Goal: Task Accomplishment & Management: Use online tool/utility

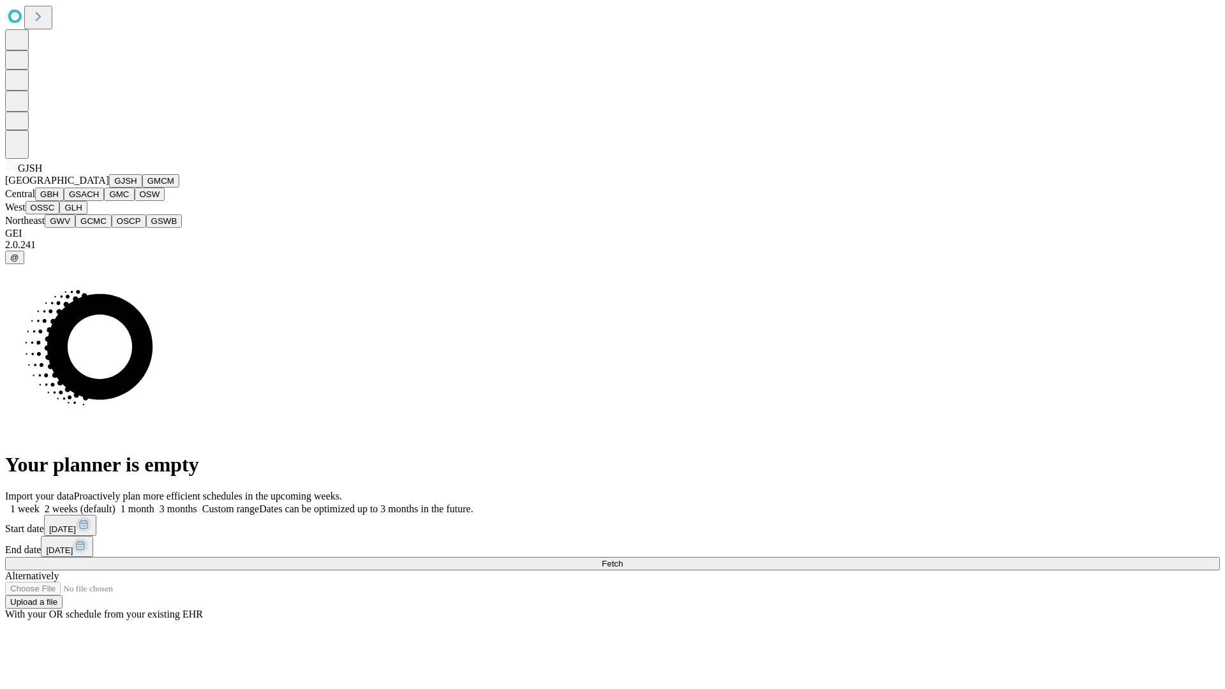
click at [109, 188] on button "GJSH" at bounding box center [125, 180] width 33 height 13
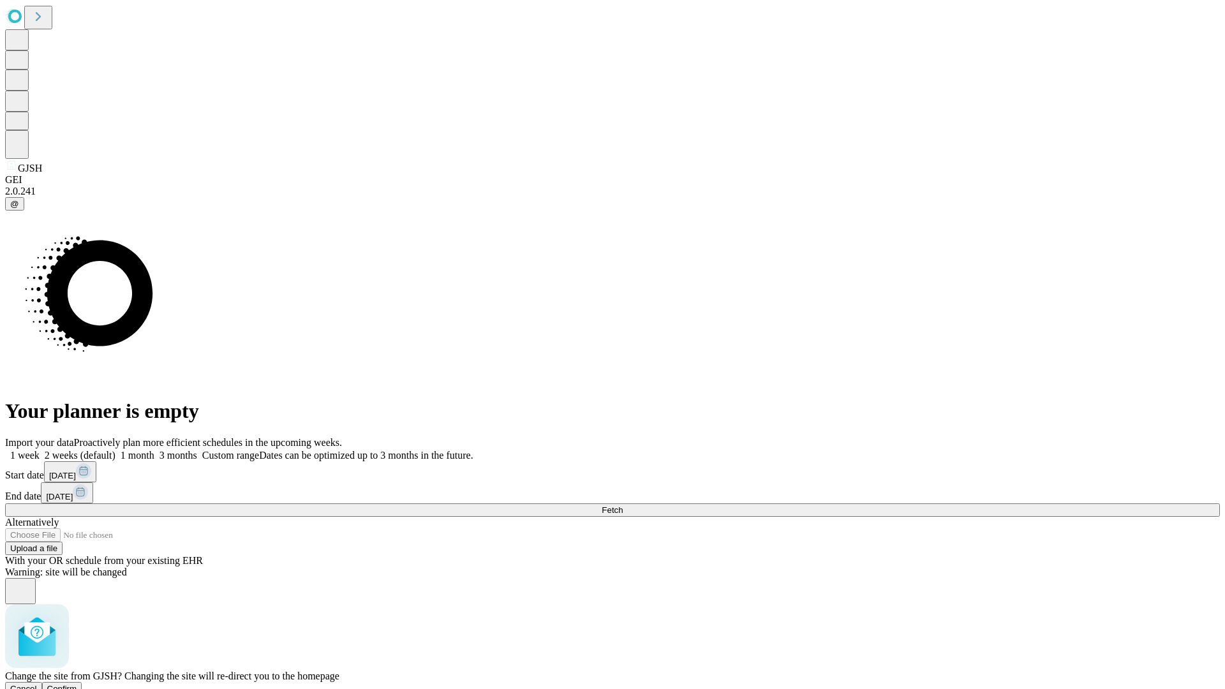
click at [77, 684] on span "Confirm" at bounding box center [62, 689] width 30 height 10
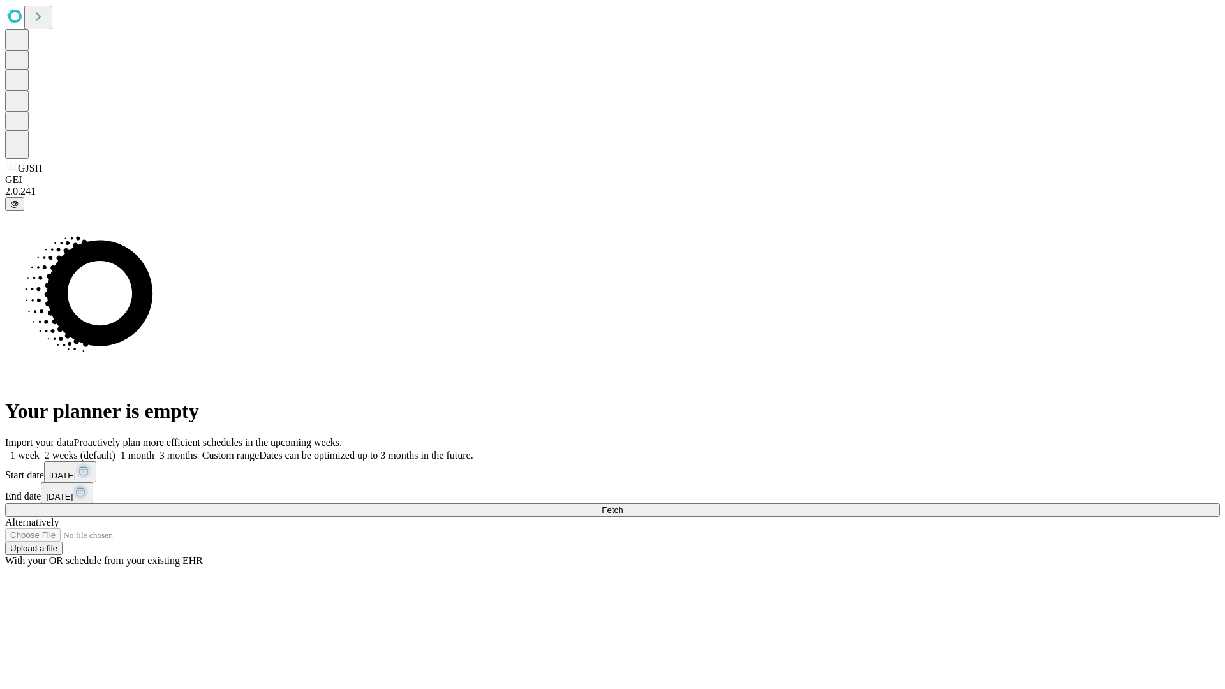
click at [40, 450] on label "1 week" at bounding box center [22, 455] width 34 height 11
click at [623, 505] on span "Fetch" at bounding box center [612, 510] width 21 height 10
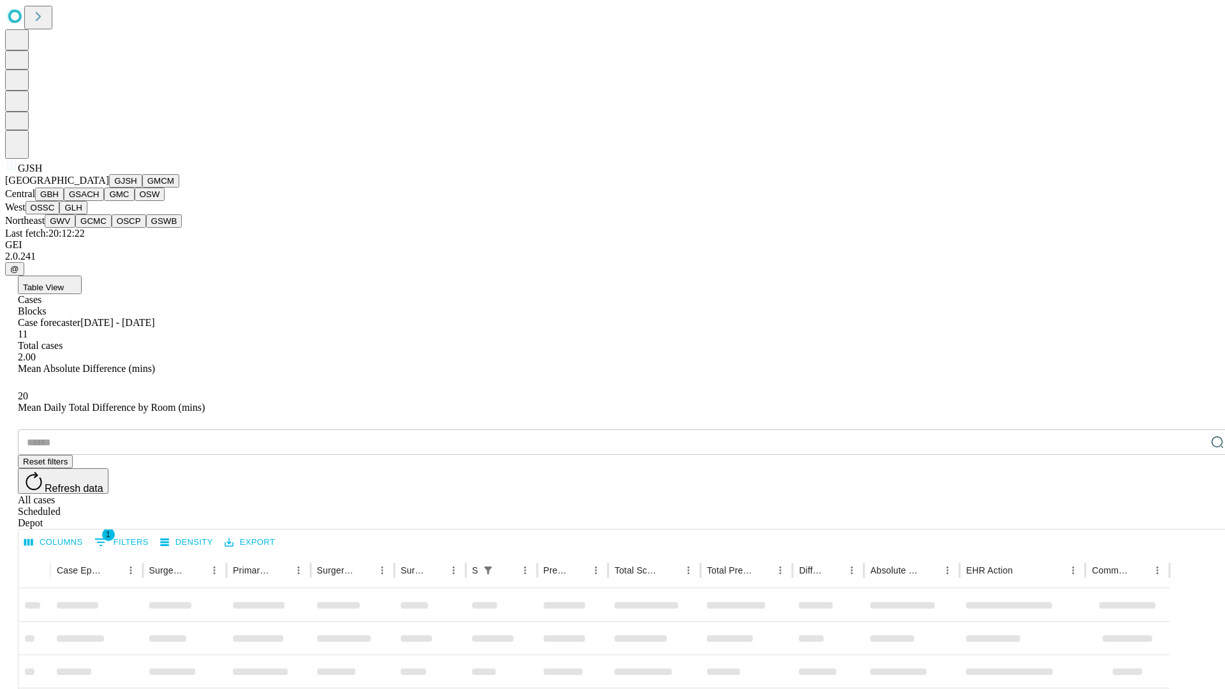
click at [142, 188] on button "GMCM" at bounding box center [160, 180] width 37 height 13
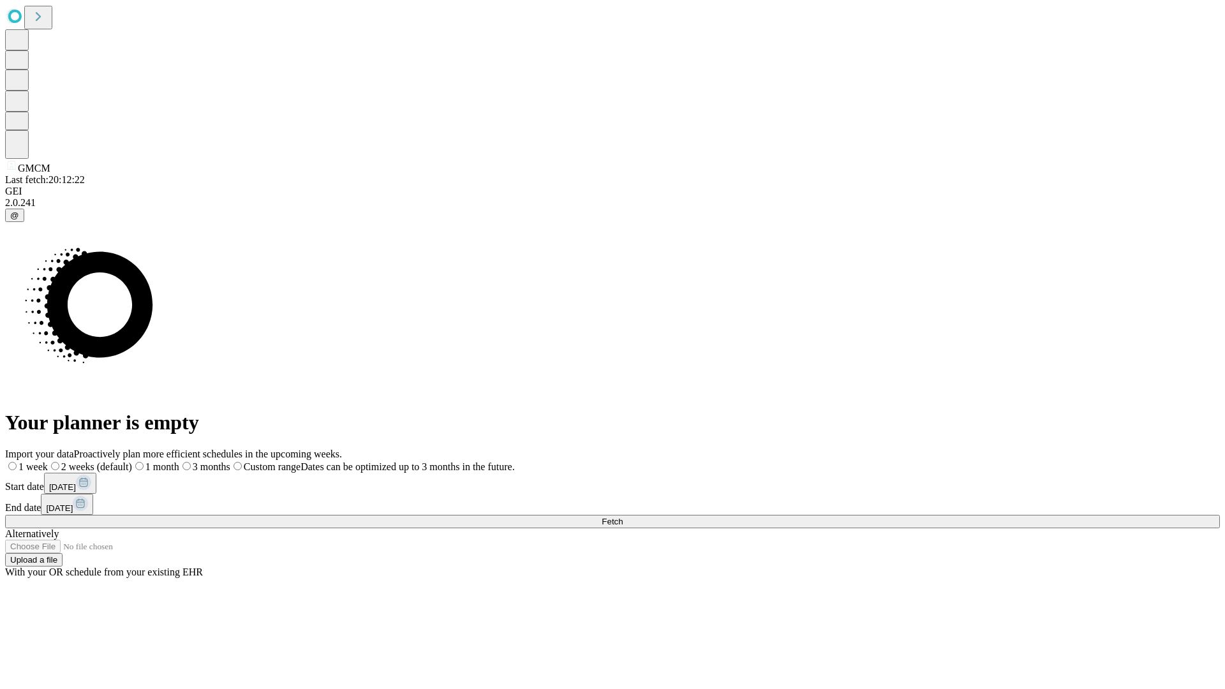
click at [48, 461] on label "1 week" at bounding box center [26, 466] width 43 height 11
click at [623, 517] on span "Fetch" at bounding box center [612, 522] width 21 height 10
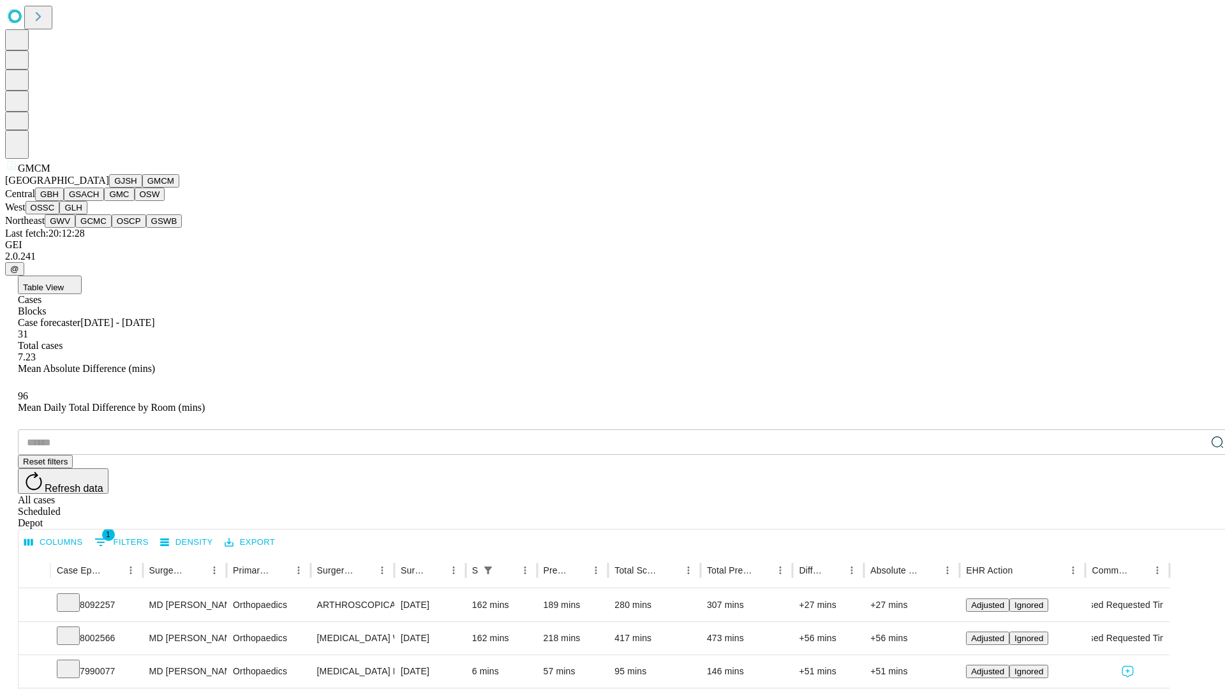
click at [64, 201] on button "GBH" at bounding box center [49, 194] width 29 height 13
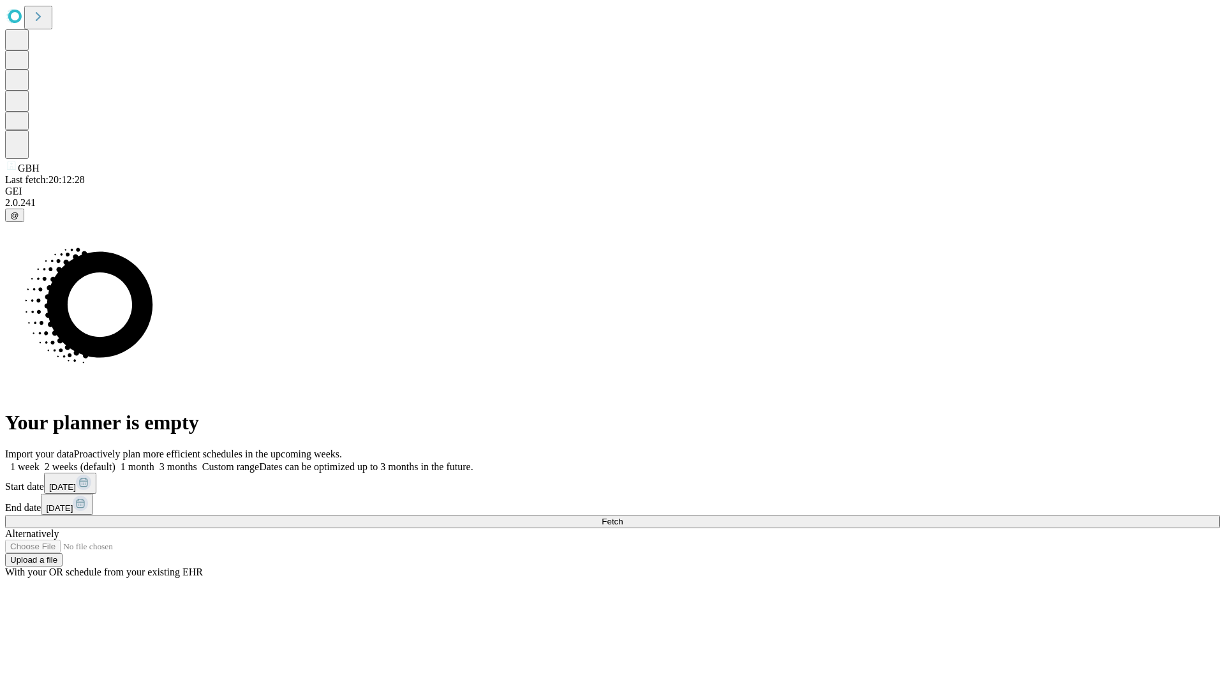
click at [40, 461] on label "1 week" at bounding box center [22, 466] width 34 height 11
click at [623, 517] on span "Fetch" at bounding box center [612, 522] width 21 height 10
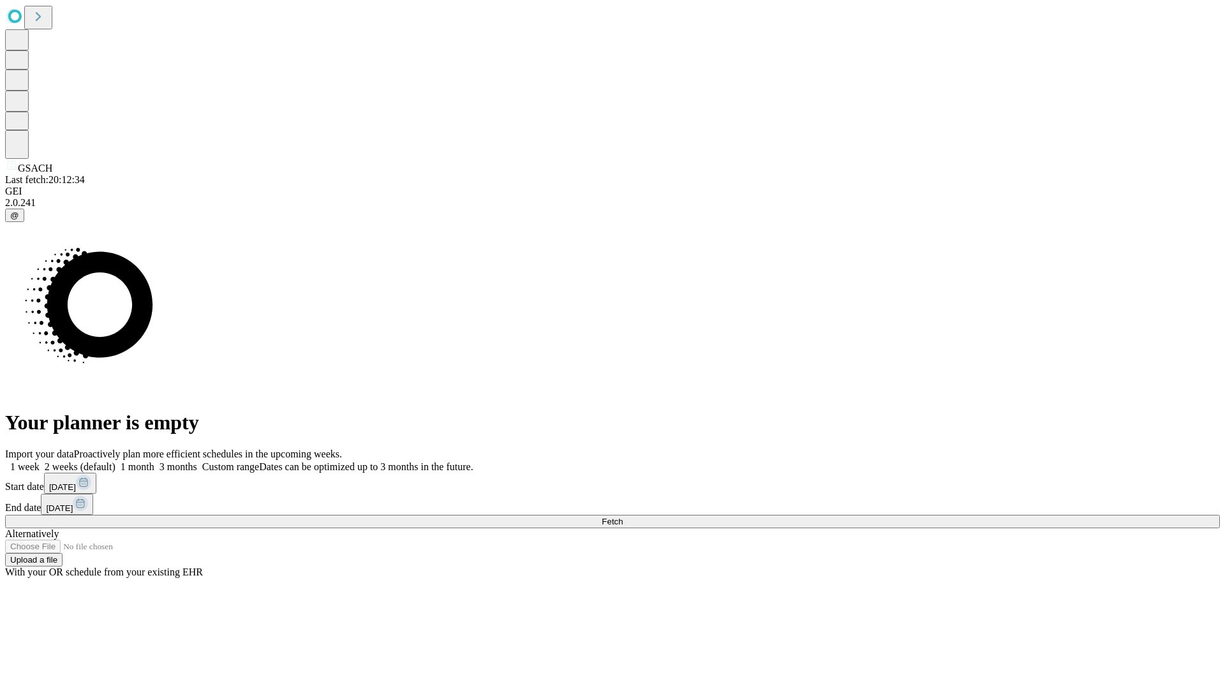
click at [40, 461] on label "1 week" at bounding box center [22, 466] width 34 height 11
click at [623, 517] on span "Fetch" at bounding box center [612, 522] width 21 height 10
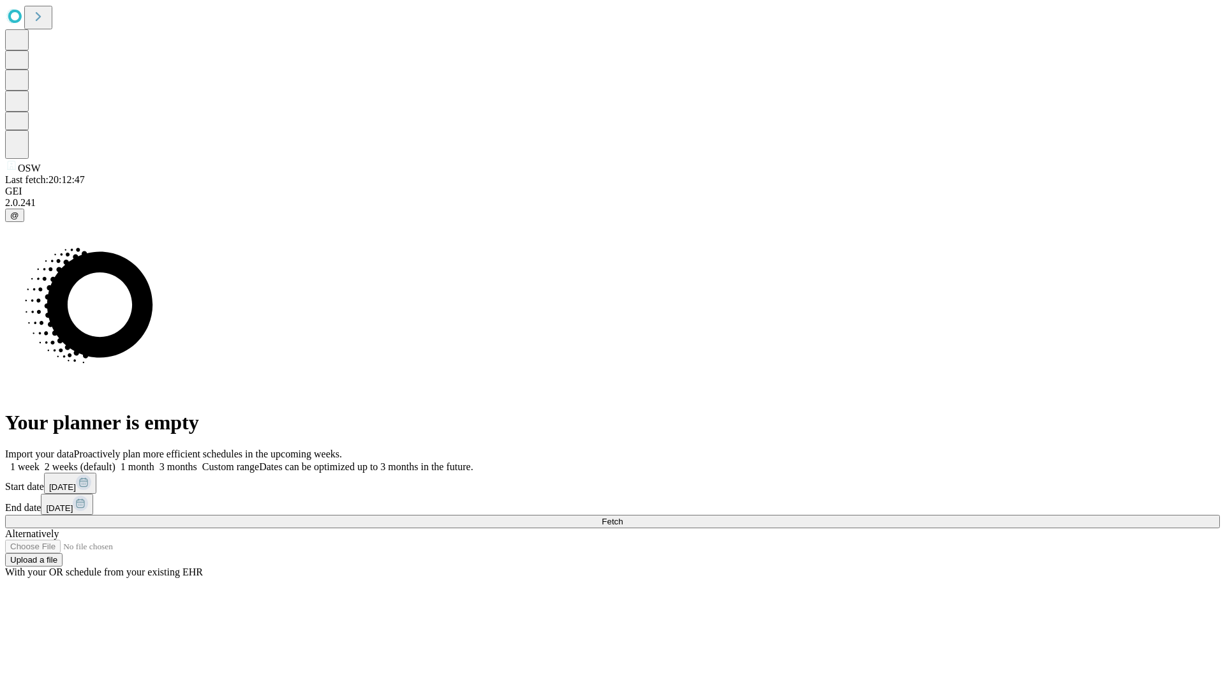
click at [40, 461] on label "1 week" at bounding box center [22, 466] width 34 height 11
click at [623, 517] on span "Fetch" at bounding box center [612, 522] width 21 height 10
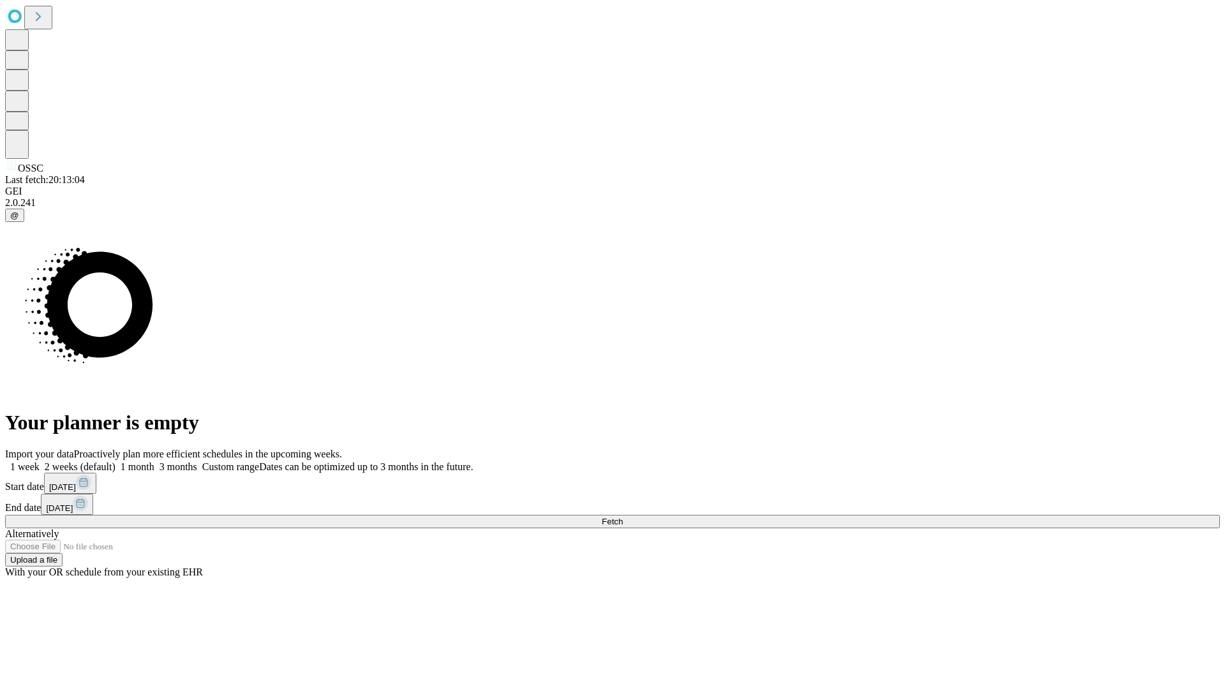
click at [40, 461] on label "1 week" at bounding box center [22, 466] width 34 height 11
click at [623, 517] on span "Fetch" at bounding box center [612, 522] width 21 height 10
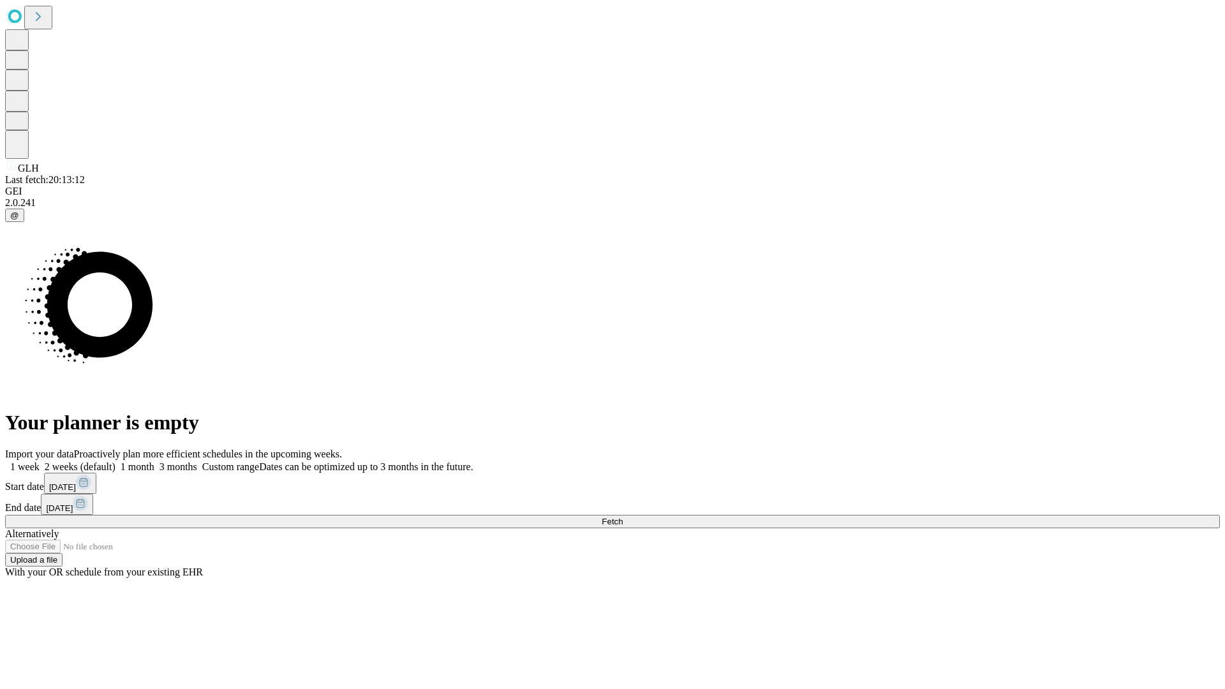
click at [40, 461] on label "1 week" at bounding box center [22, 466] width 34 height 11
click at [623, 517] on span "Fetch" at bounding box center [612, 522] width 21 height 10
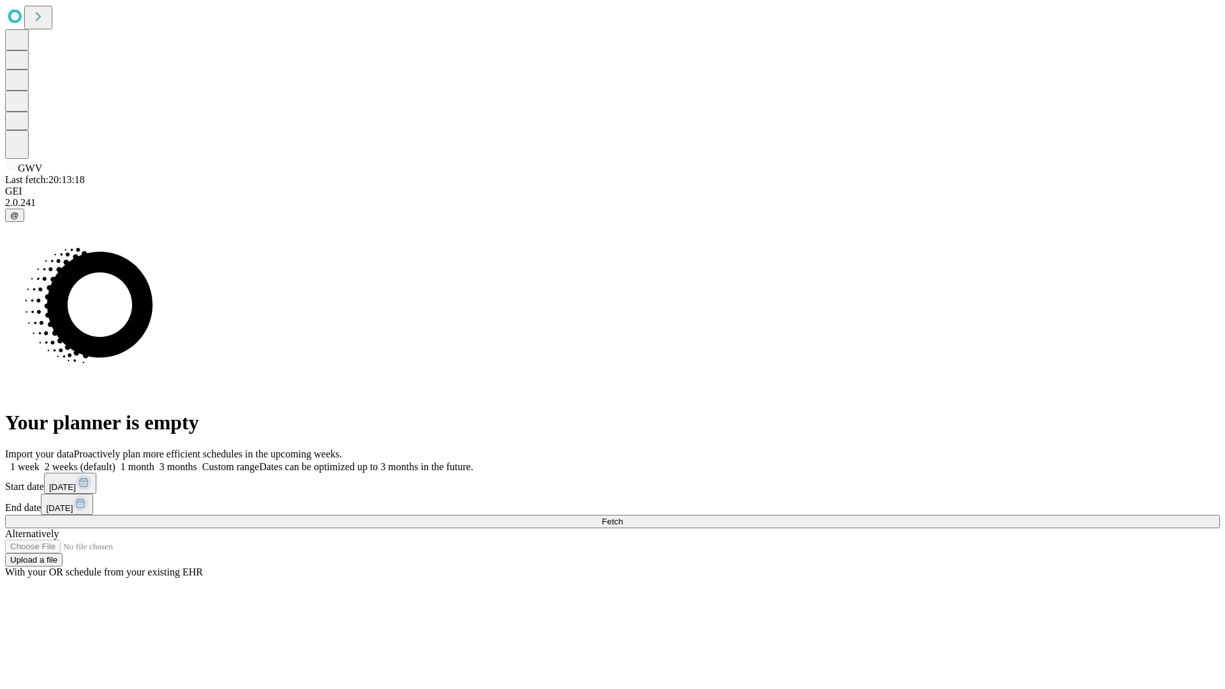
click at [623, 517] on span "Fetch" at bounding box center [612, 522] width 21 height 10
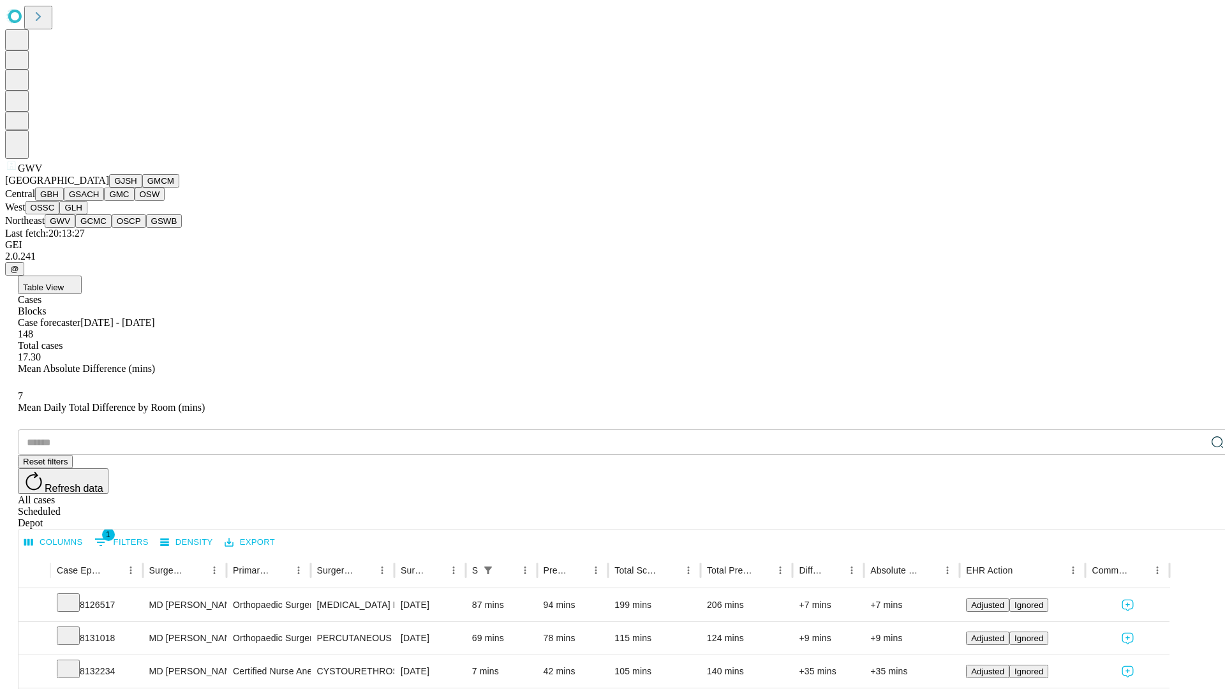
click at [99, 228] on button "GCMC" at bounding box center [93, 220] width 36 height 13
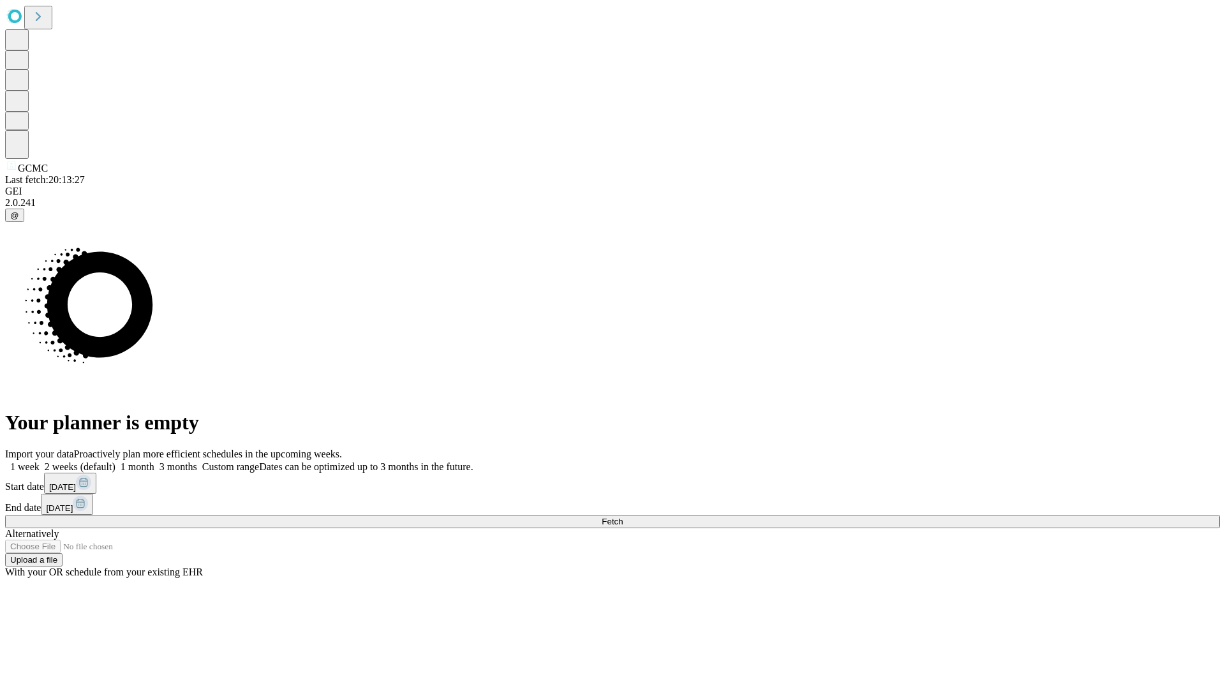
click at [40, 461] on label "1 week" at bounding box center [22, 466] width 34 height 11
click at [623, 517] on span "Fetch" at bounding box center [612, 522] width 21 height 10
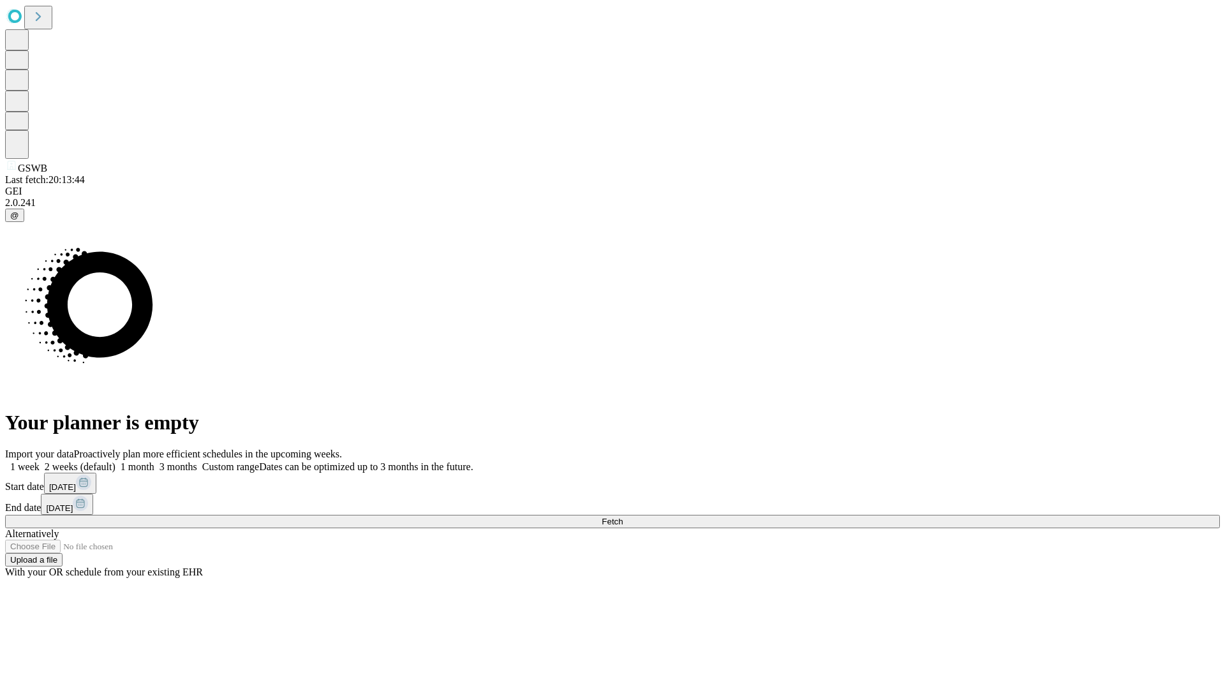
click at [40, 461] on label "1 week" at bounding box center [22, 466] width 34 height 11
click at [623, 517] on span "Fetch" at bounding box center [612, 522] width 21 height 10
